Goal: Task Accomplishment & Management: Complete application form

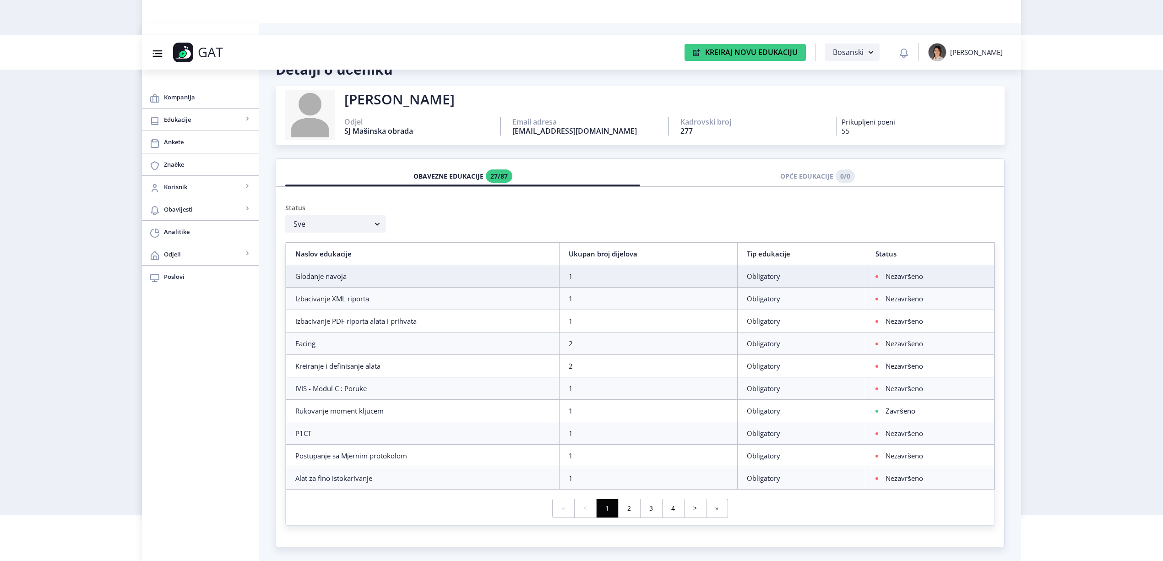
click at [717, 501] on link "» Last" at bounding box center [717, 508] width 22 height 18
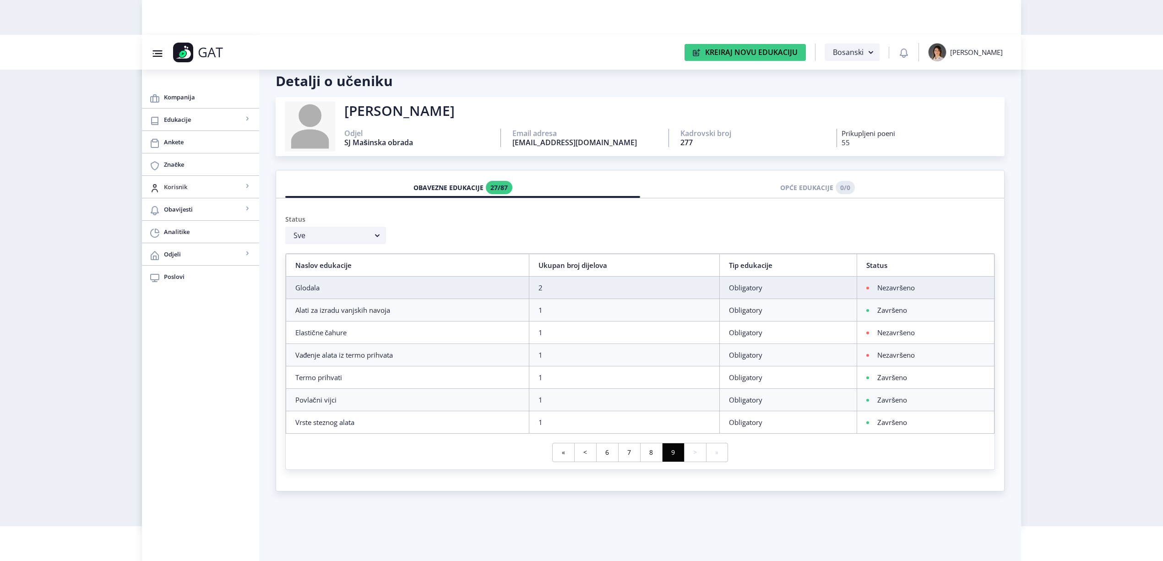
click at [200, 187] on span "Korisnik" at bounding box center [203, 186] width 79 height 11
click at [194, 207] on span "Svi korisnici" at bounding box center [200, 209] width 84 height 11
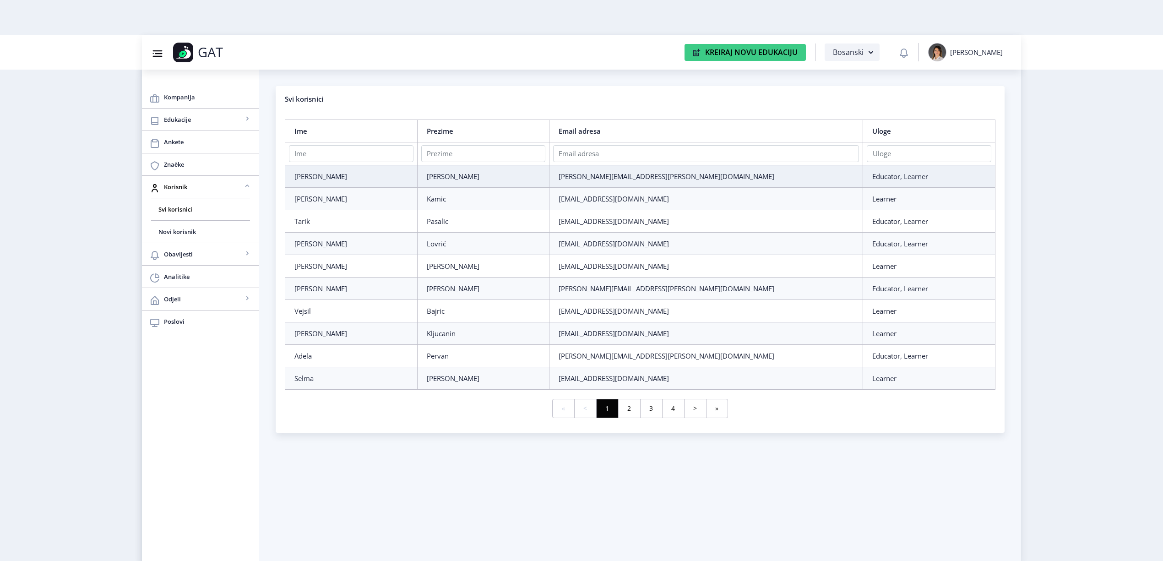
click at [800, 499] on nb-layout-column "Svi korisnici Ime Prezime Email adresa Uloge [PERSON_NAME] [PERSON_NAME][EMAIL_…" at bounding box center [640, 333] width 762 height 526
click at [196, 230] on span "Novi korisnik" at bounding box center [200, 231] width 84 height 11
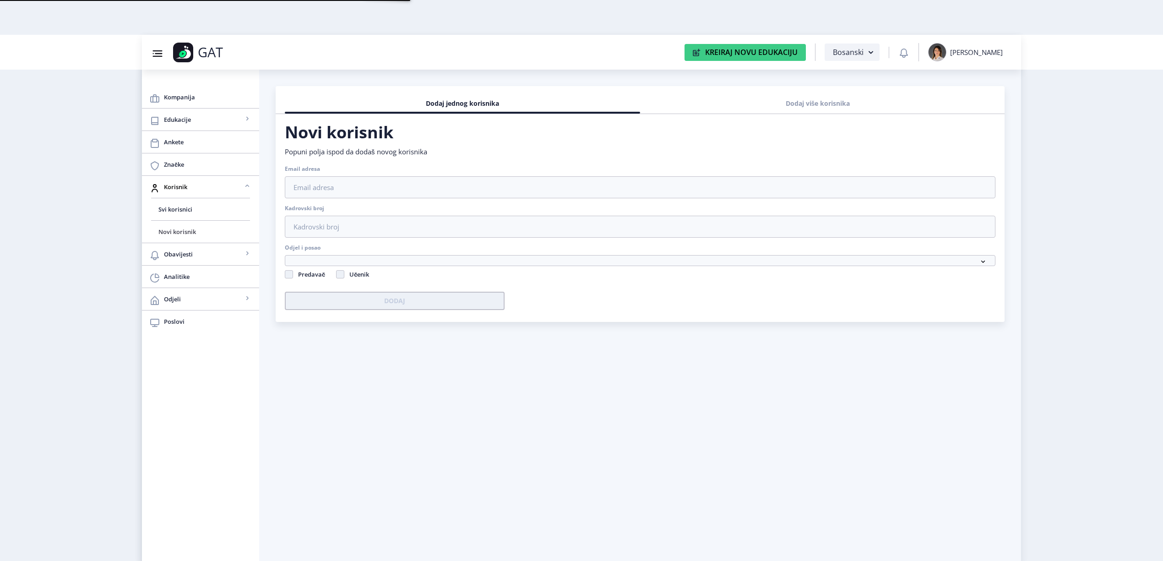
checkbox input "false"
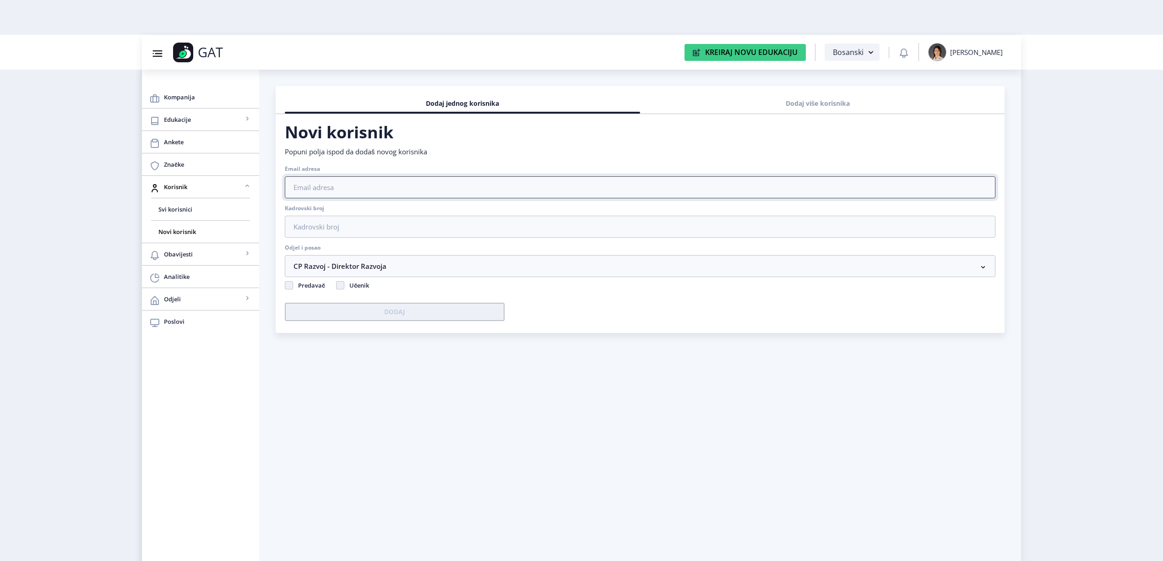
click at [376, 191] on input "Email adresa" at bounding box center [640, 187] width 711 height 22
type input "[EMAIL_ADDRESS][DOMAIN_NAME]"
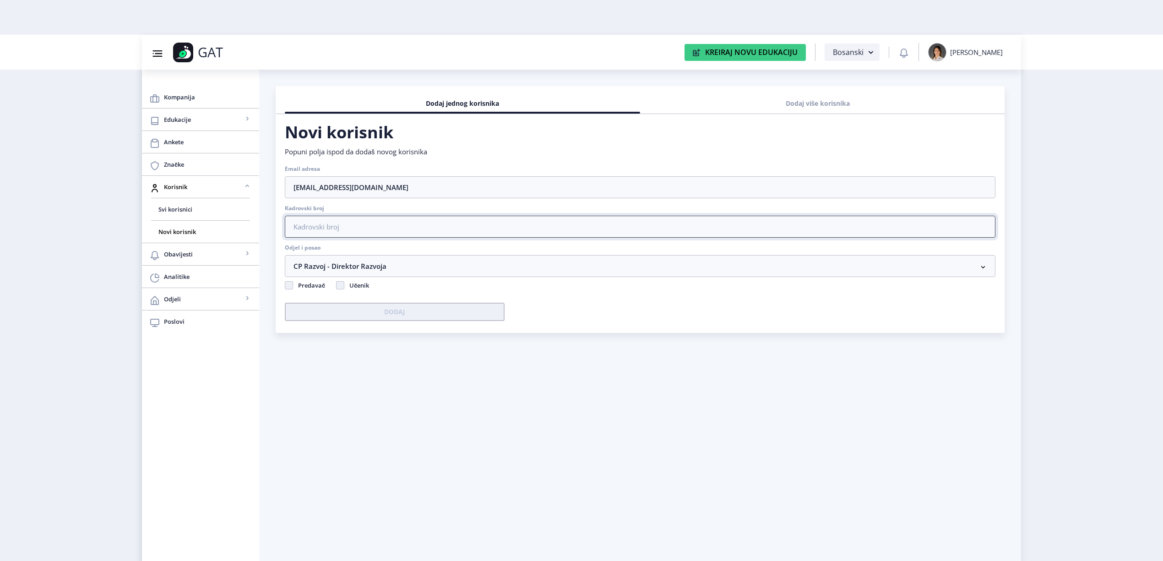
click at [770, 226] on input "Kadrovski broj" at bounding box center [640, 227] width 711 height 22
type input "281"
click at [627, 270] on nb-accordion-item-header "CP Razvoj - Direktor Razvoja" at bounding box center [640, 266] width 711 height 22
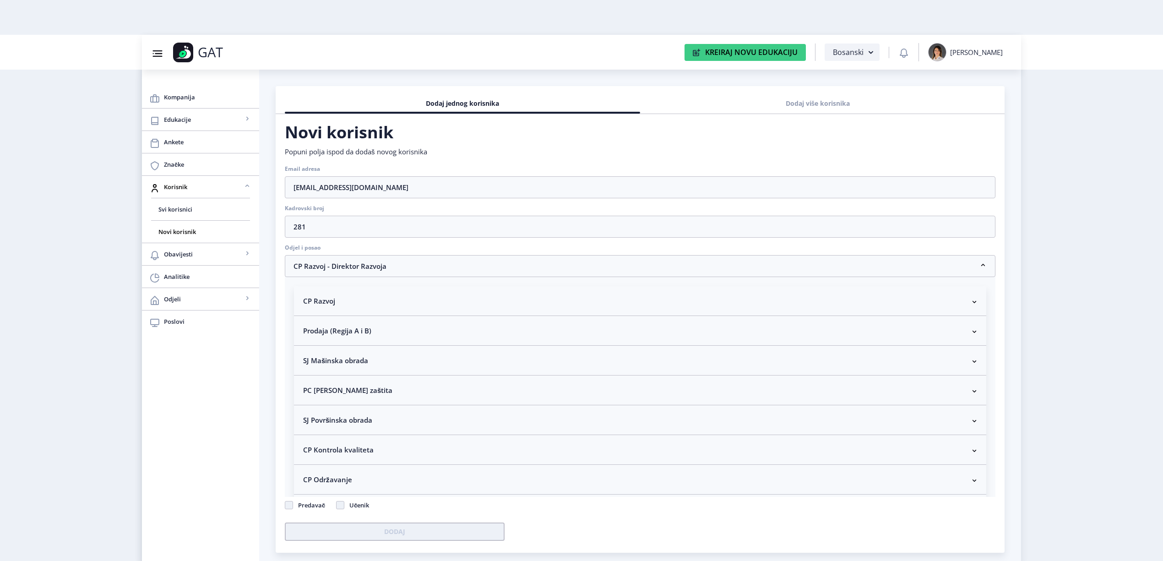
click at [459, 367] on nb-accordion-item-header "SJ Mašinska obrada" at bounding box center [640, 361] width 692 height 30
click at [421, 408] on p "Radnik na CNC mašinama - obrada glodanjem (Junior)" at bounding box center [640, 405] width 674 height 9
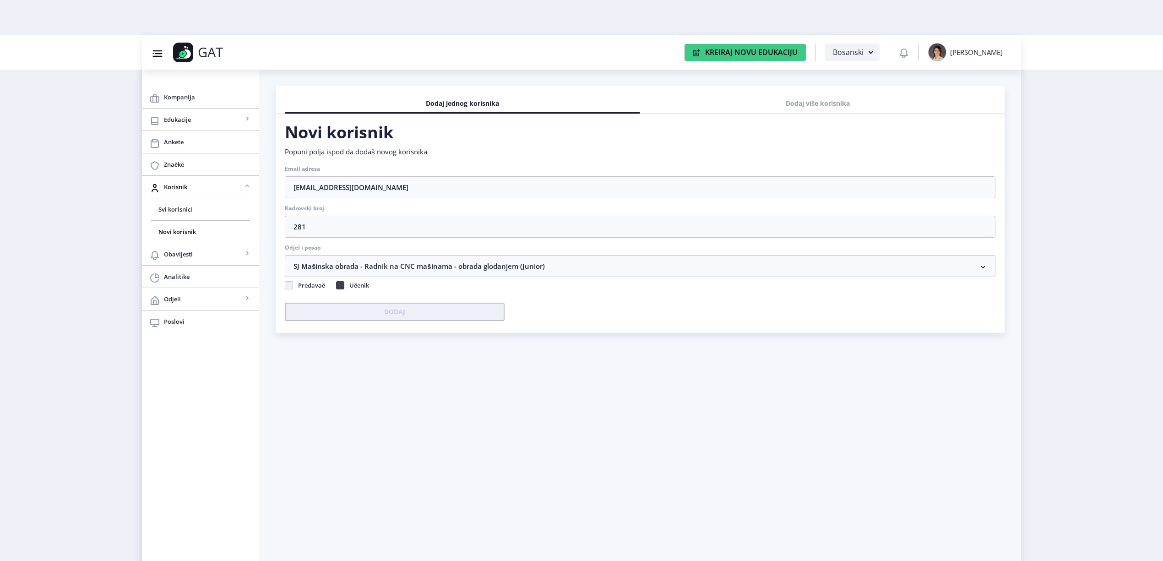
click at [340, 287] on span at bounding box center [340, 285] width 8 height 8
click at [337, 283] on input "Učenik" at bounding box center [336, 283] width 0 height 0
checkbox input "true"
click at [356, 312] on button "Dodaj" at bounding box center [395, 312] width 220 height 18
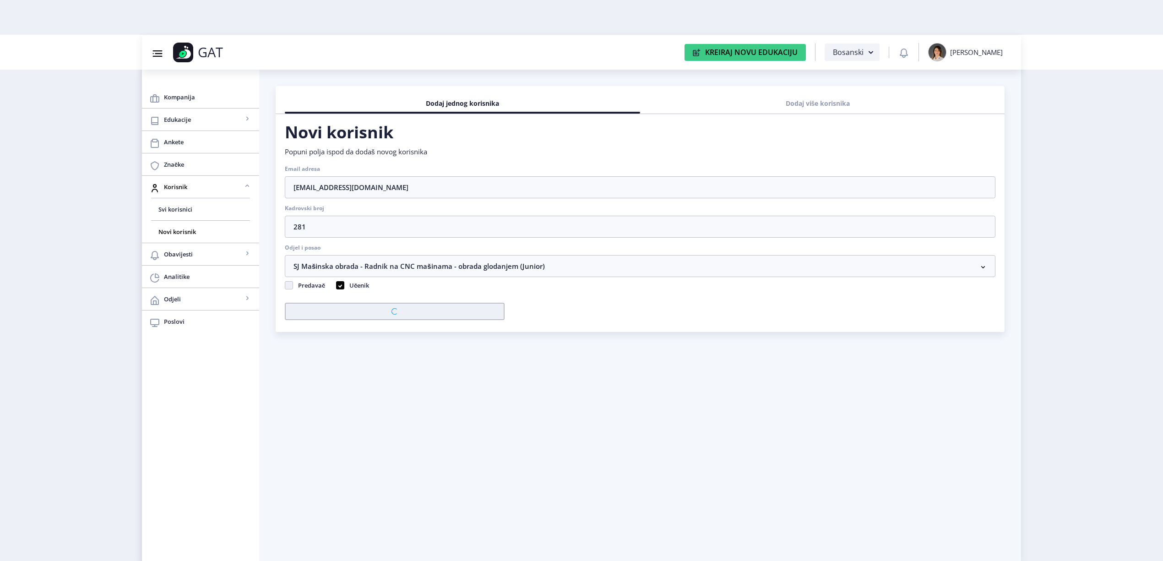
checkbox input "false"
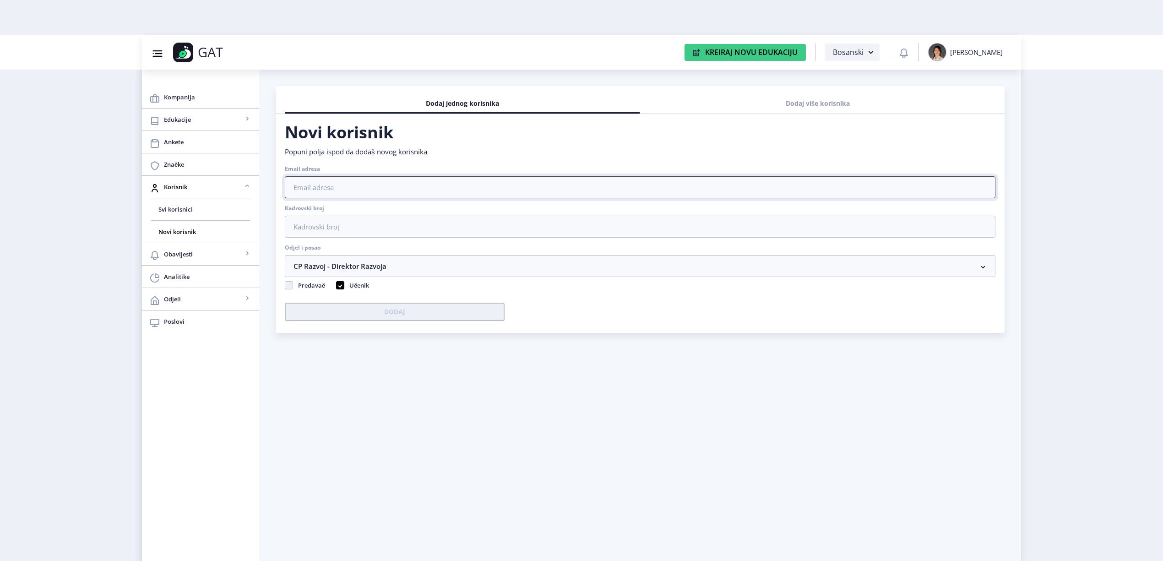
click at [535, 193] on input "Email adresa" at bounding box center [640, 187] width 711 height 22
type input "[EMAIL_ADDRESS][DOMAIN_NAME]"
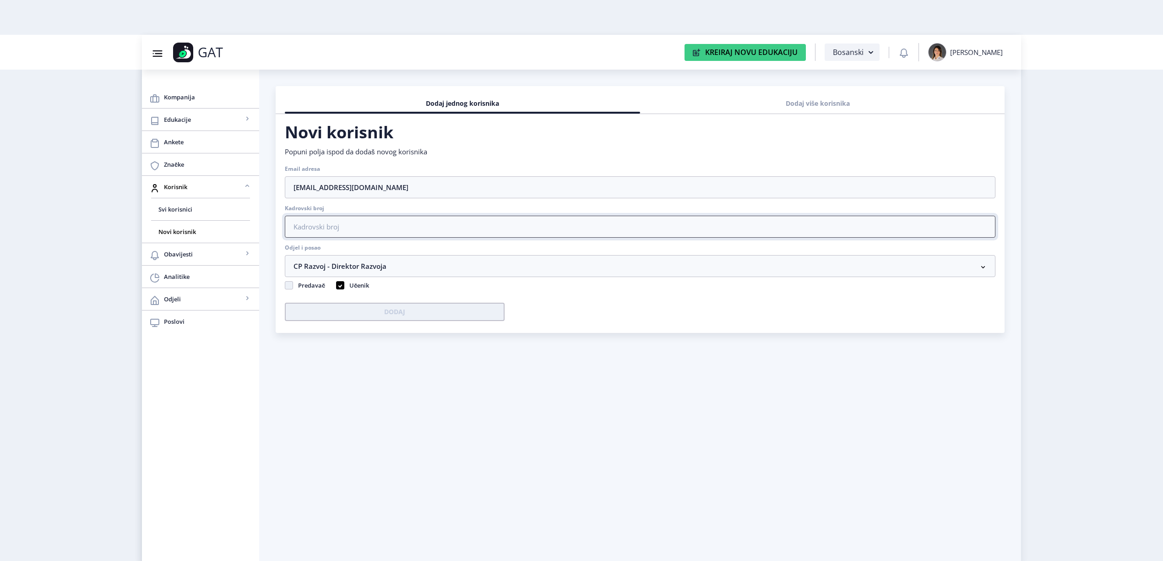
click at [430, 226] on input "Kadrovski broj" at bounding box center [640, 227] width 711 height 22
type input "280"
click at [416, 262] on nb-accordion-item-header "CP Razvoj - Direktor Razvoja" at bounding box center [640, 266] width 711 height 22
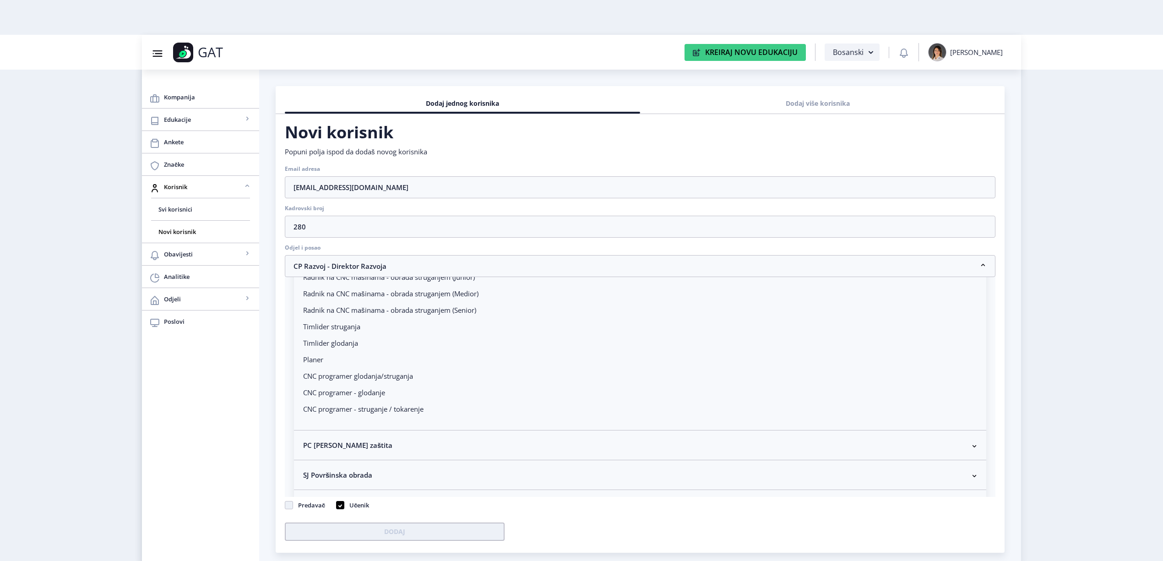
scroll to position [366, 0]
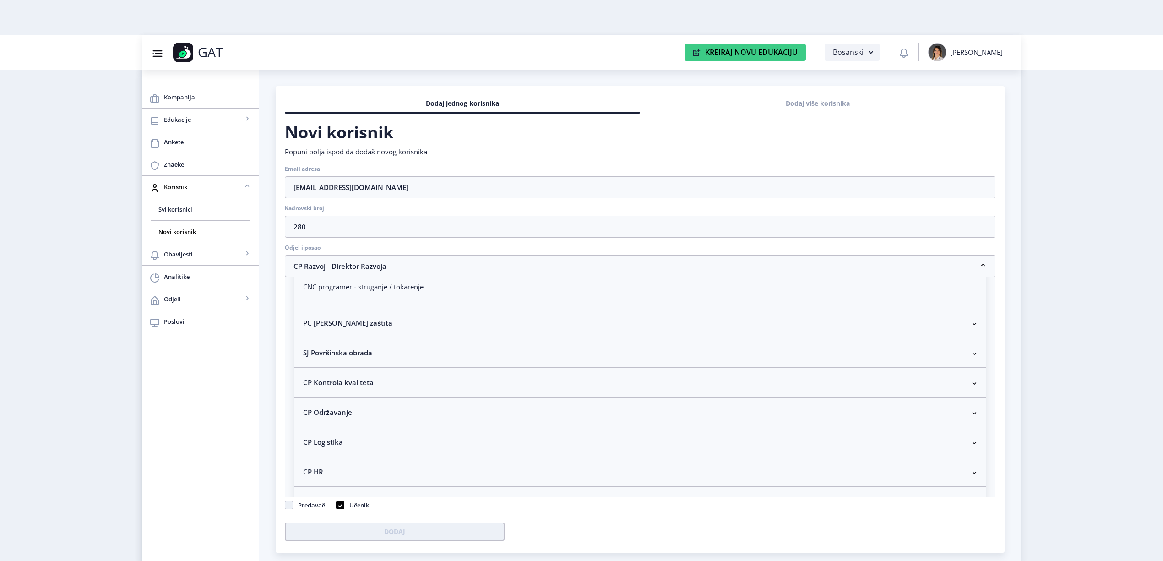
click at [446, 389] on nb-accordion-item-header "CP Kontrola kvaliteta" at bounding box center [640, 383] width 692 height 30
click at [342, 322] on p "Kontrolor kvaliteta" at bounding box center [640, 322] width 674 height 9
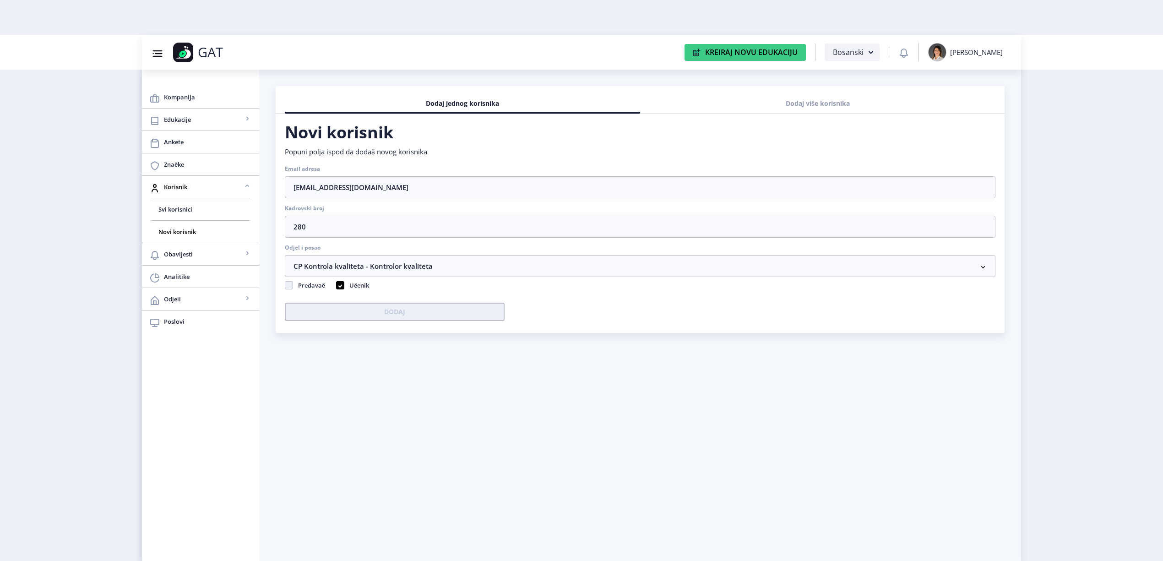
click at [395, 350] on nb-layout-column "Dodaj jednog korisnika Dodaj više korisnika Novi korisnik Popuni polja ispod da…" at bounding box center [640, 333] width 762 height 526
click at [340, 287] on use at bounding box center [340, 285] width 4 height 3
click at [337, 283] on input "Učenik" at bounding box center [336, 283] width 0 height 0
click at [338, 288] on span at bounding box center [340, 285] width 8 height 8
click at [337, 283] on input "Učenik" at bounding box center [336, 283] width 0 height 0
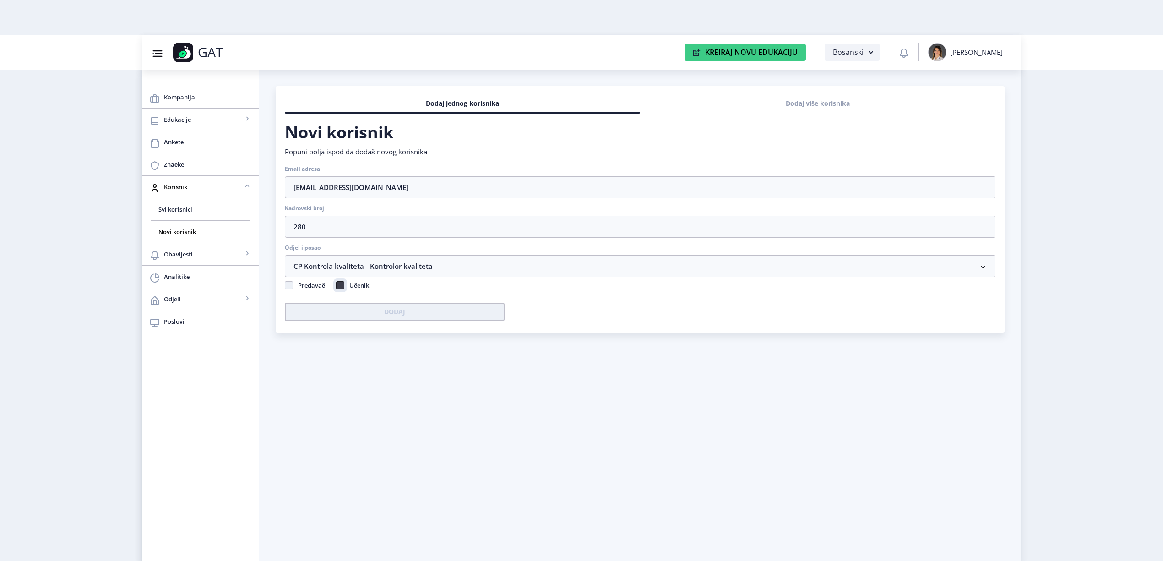
checkbox input "true"
click at [345, 309] on button "Dodaj" at bounding box center [395, 312] width 220 height 18
checkbox input "false"
